Goal: Consume media (video, audio): Consume media (video, audio)

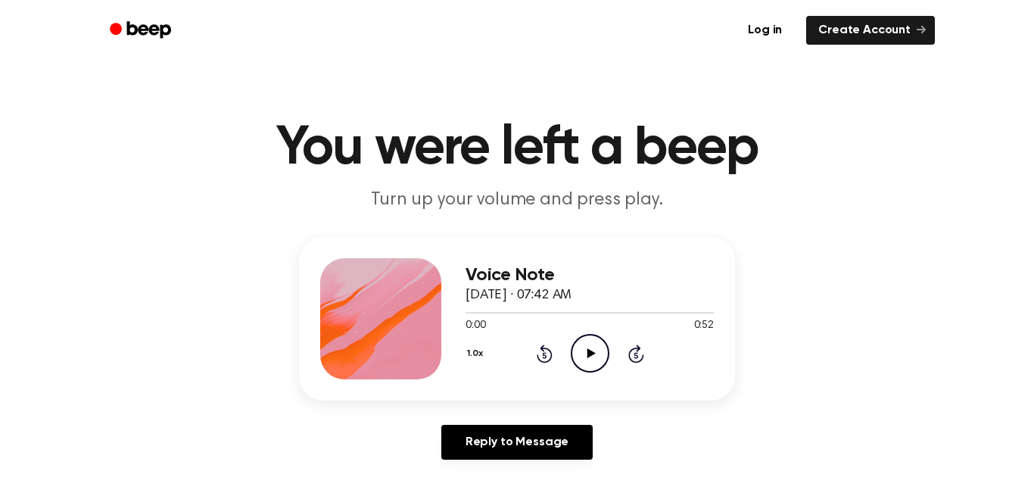
click at [588, 342] on icon "Play Audio" at bounding box center [590, 353] width 39 height 39
click at [476, 350] on button "1.0x" at bounding box center [477, 354] width 23 height 26
click at [477, 354] on button "1.0x" at bounding box center [477, 354] width 23 height 26
click at [476, 354] on button "1.0x" at bounding box center [477, 354] width 23 height 26
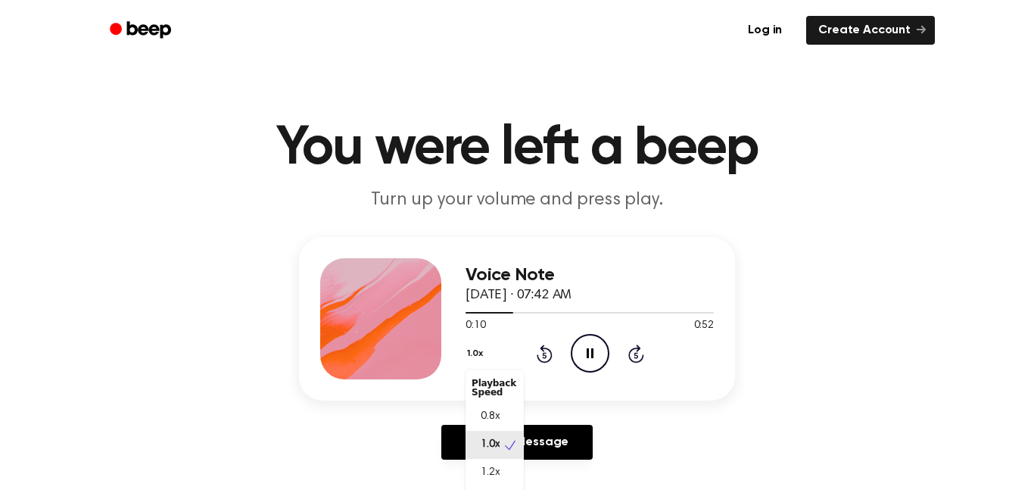
click at [476, 354] on button "1.0x" at bounding box center [477, 354] width 23 height 26
click at [491, 413] on span "0.8x" at bounding box center [490, 417] width 19 height 16
click at [475, 352] on button "0.8x" at bounding box center [479, 354] width 26 height 26
click at [504, 467] on div "1.2x" at bounding box center [495, 473] width 58 height 28
